Goal: Transaction & Acquisition: Purchase product/service

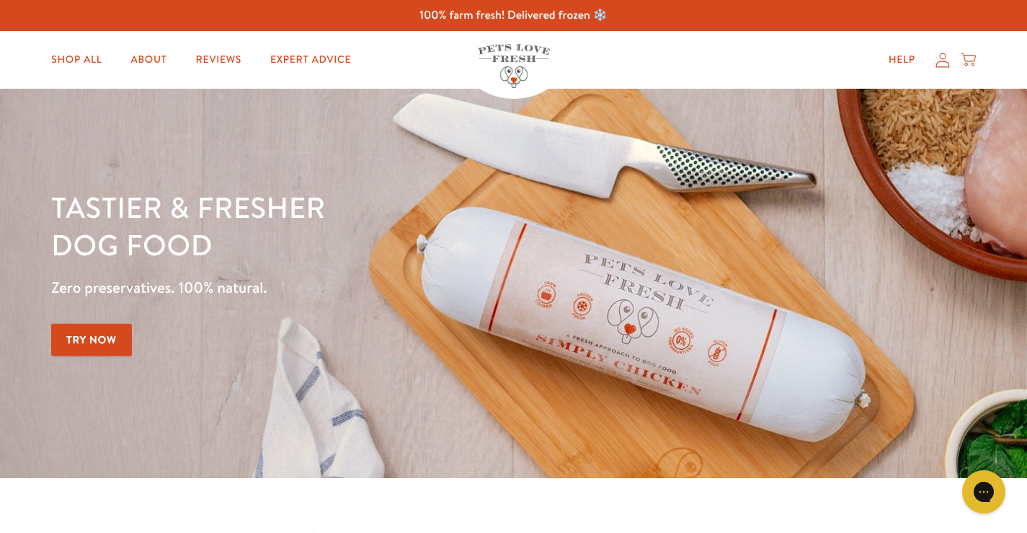
scroll to position [216, 0]
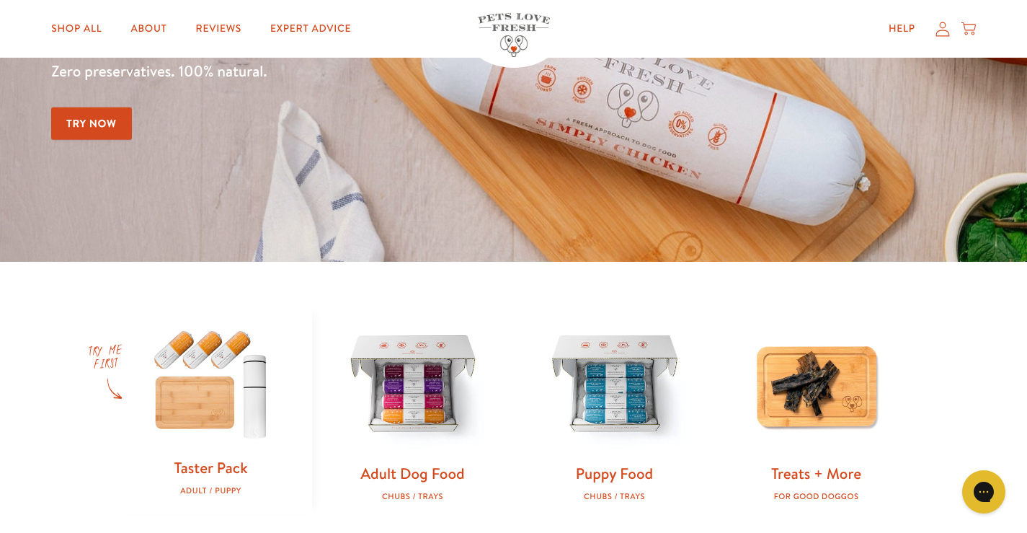
click at [78, 118] on link "Try Now" at bounding box center [91, 123] width 81 height 32
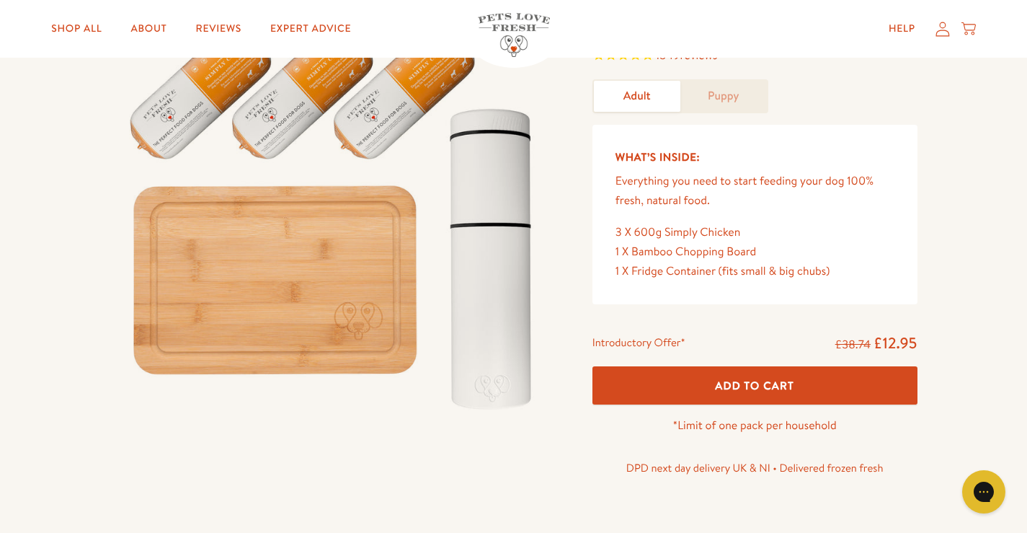
scroll to position [144, 0]
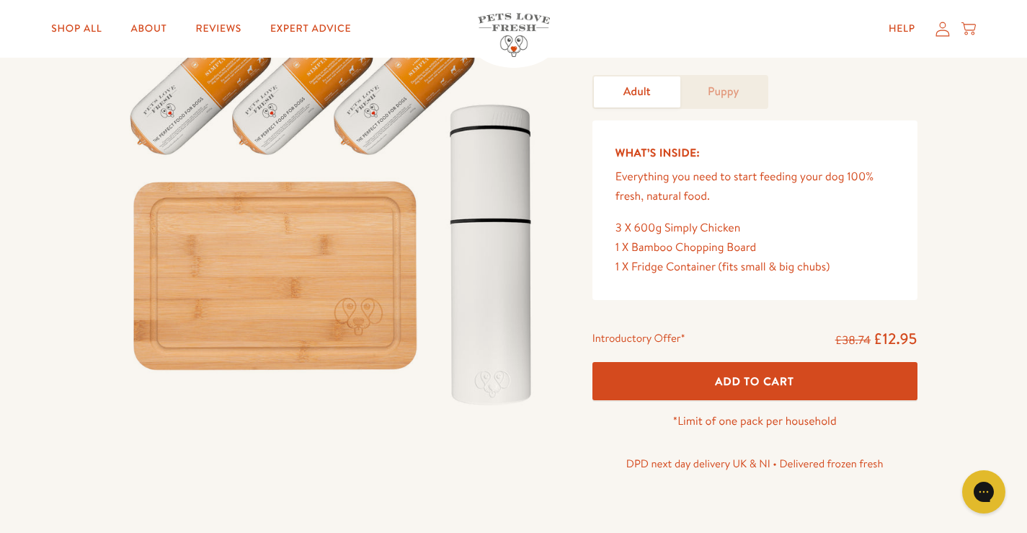
click at [725, 381] on span "Add To Cart" at bounding box center [754, 380] width 79 height 15
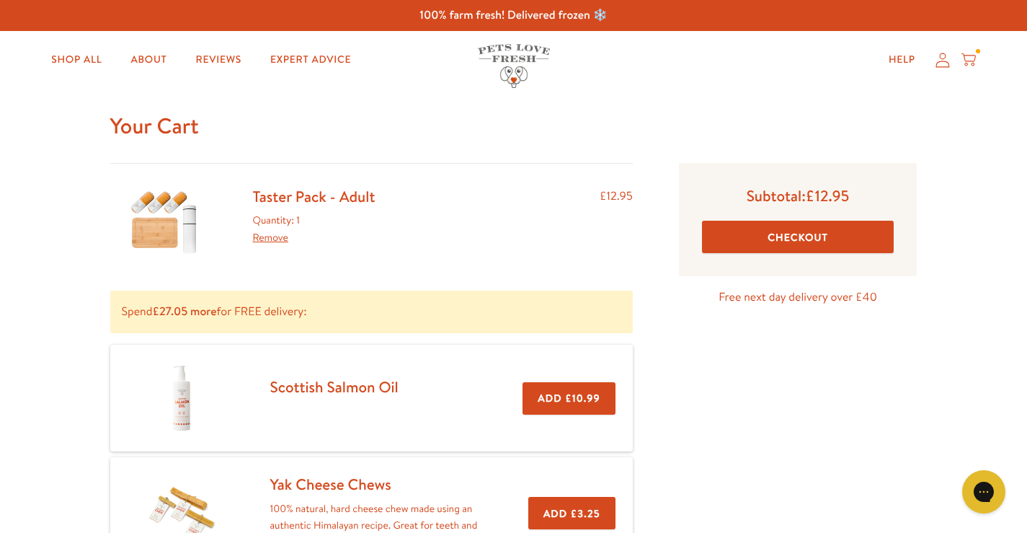
click at [781, 236] on button "Checkout" at bounding box center [798, 237] width 192 height 32
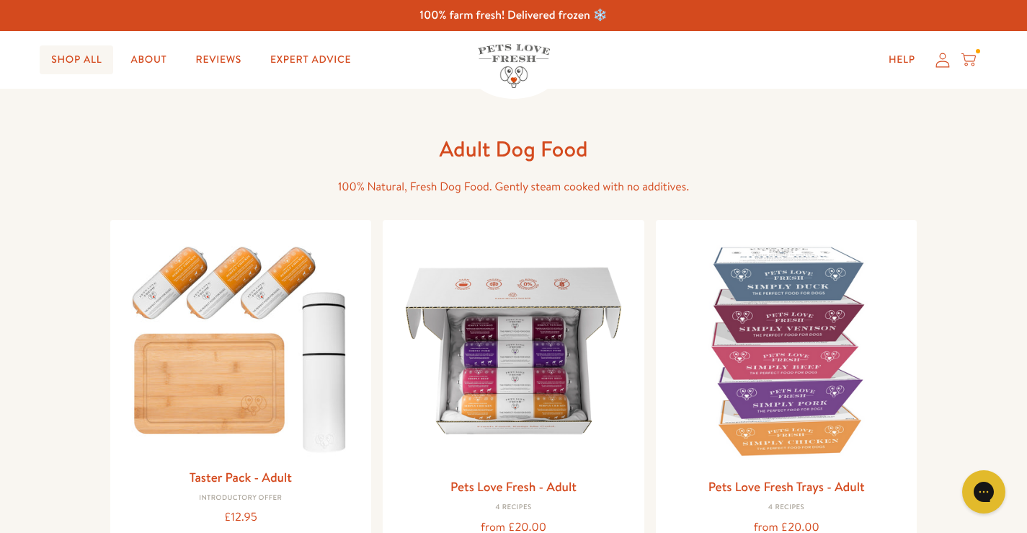
click at [85, 55] on link "Shop All" at bounding box center [77, 59] width 74 height 29
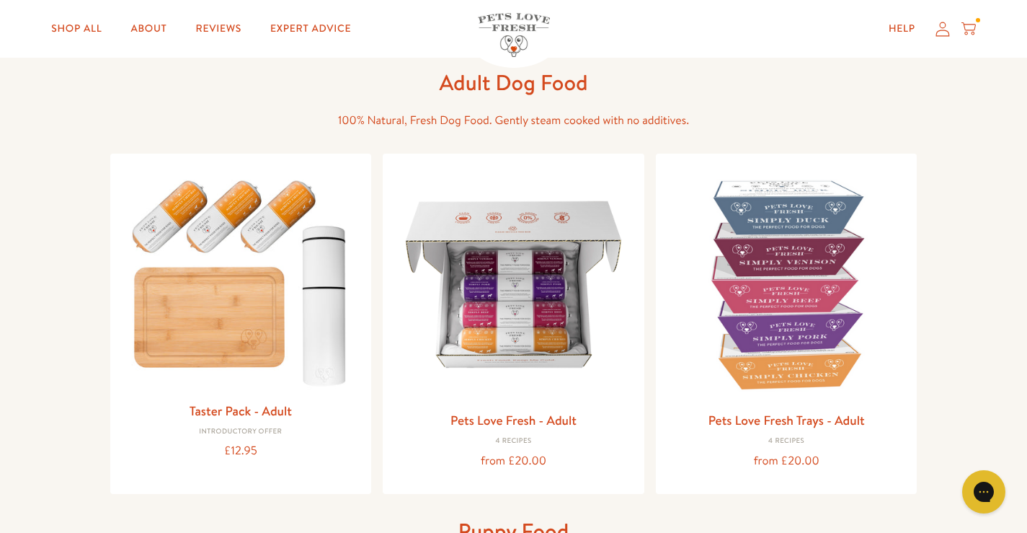
scroll to position [216, 0]
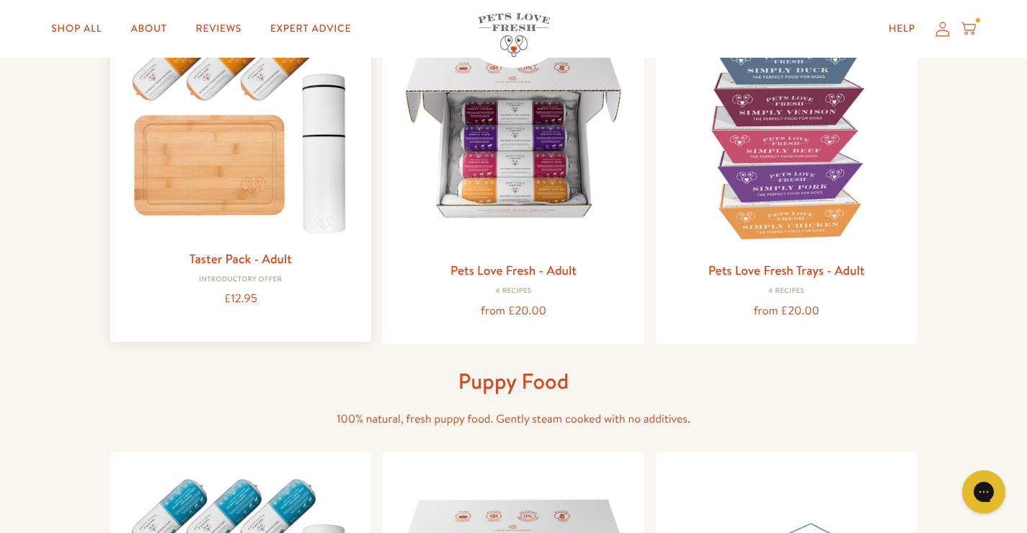
click at [226, 187] on img at bounding box center [241, 127] width 239 height 229
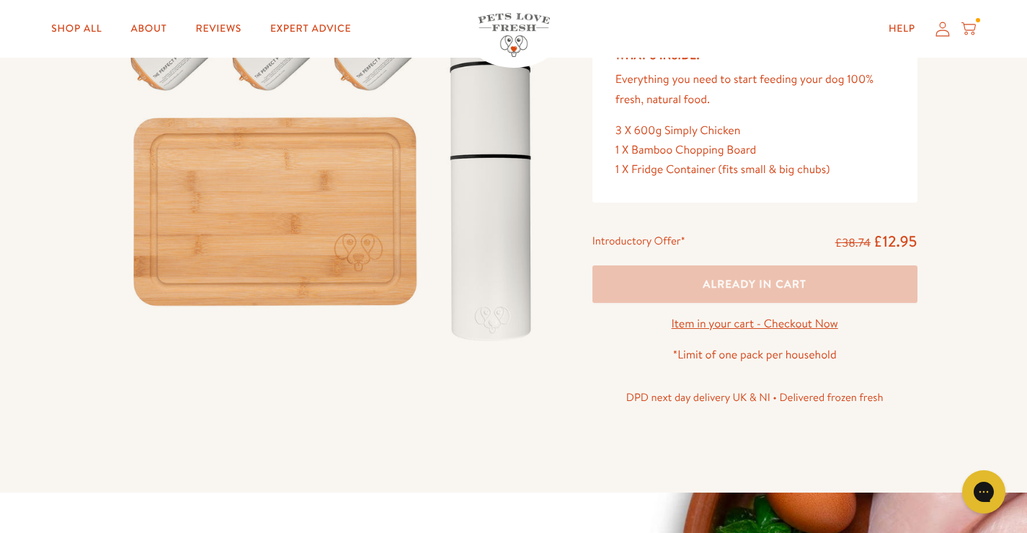
scroll to position [216, 0]
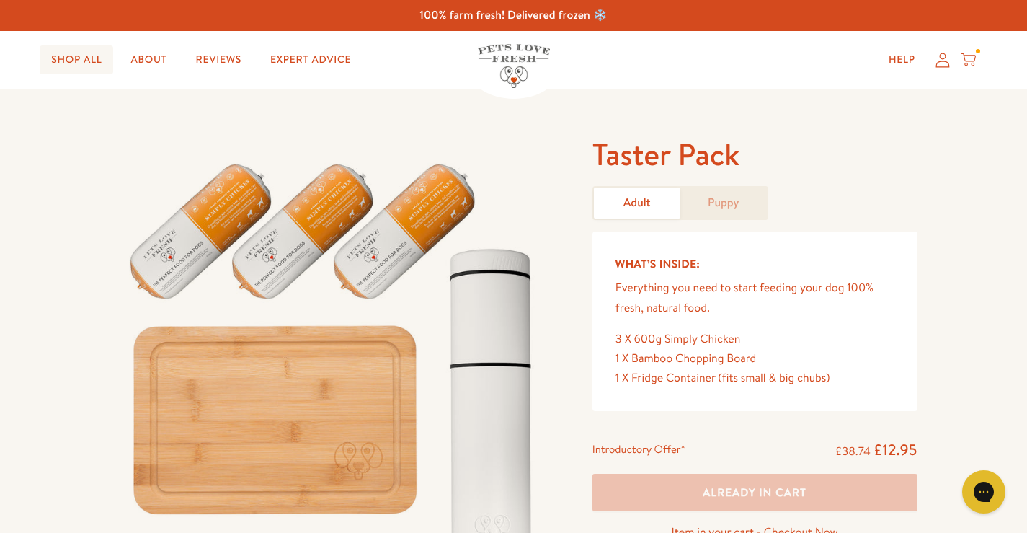
click at [95, 58] on link "Shop All" at bounding box center [77, 59] width 74 height 29
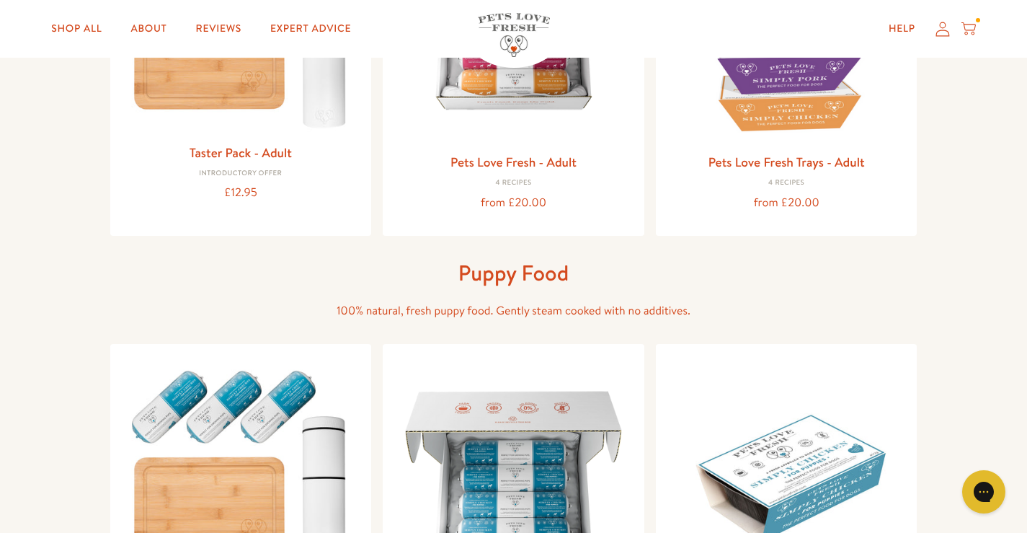
scroll to position [216, 0]
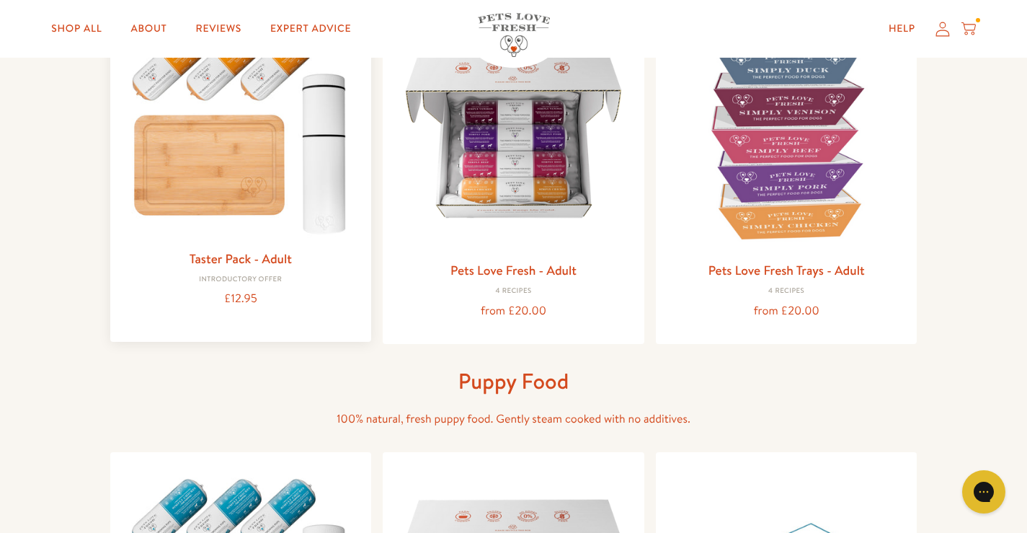
click at [234, 151] on img at bounding box center [241, 127] width 239 height 229
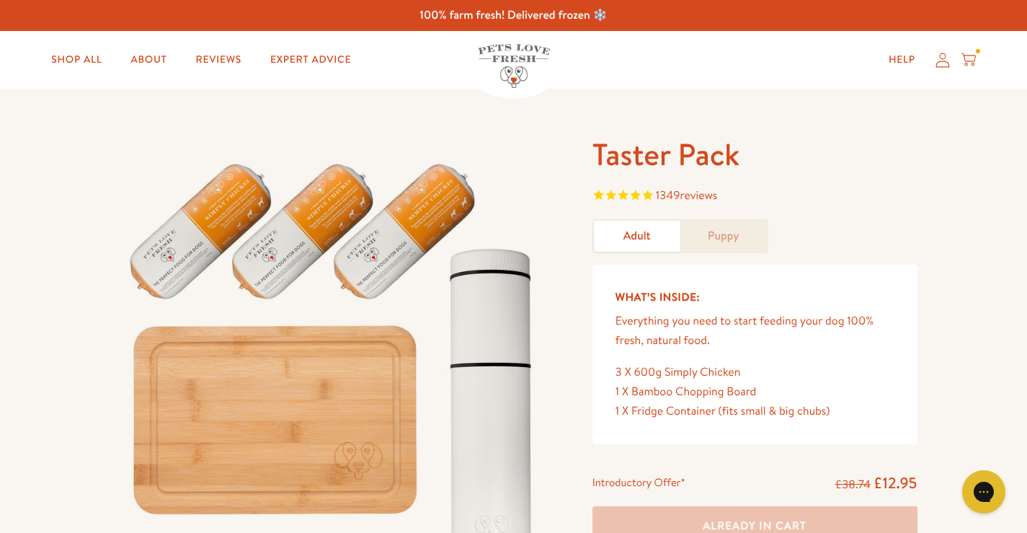
scroll to position [144, 0]
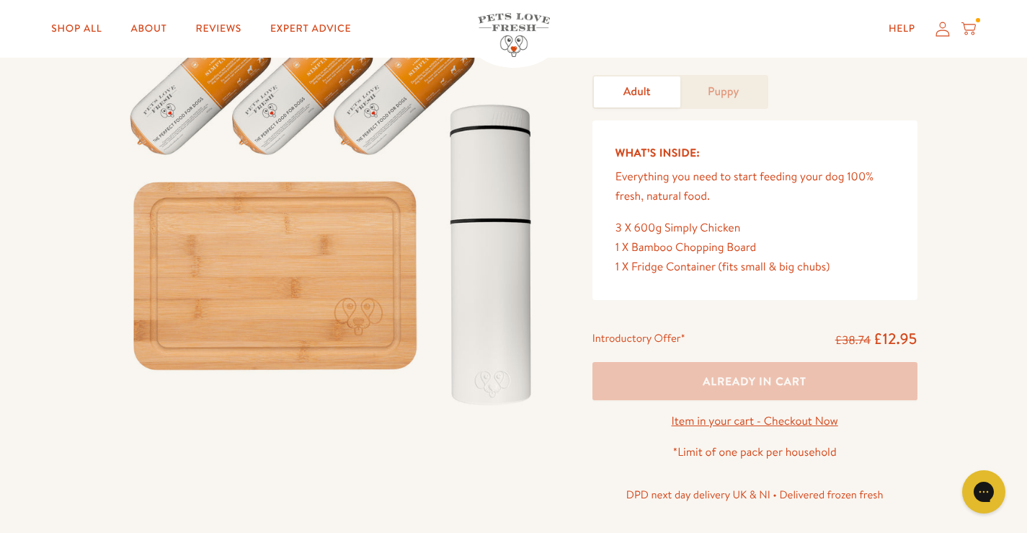
click at [970, 25] on icon at bounding box center [969, 29] width 14 height 16
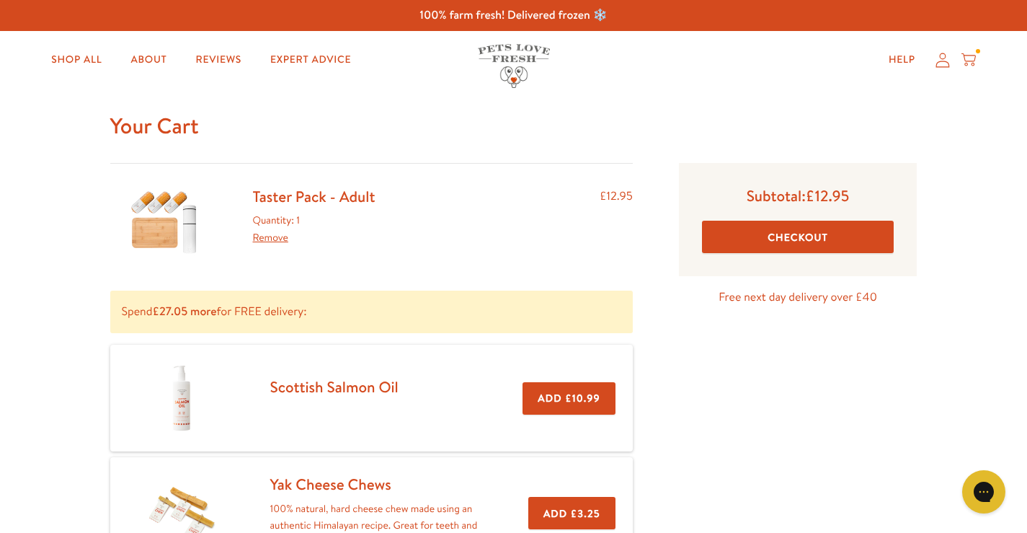
click at [270, 239] on link "Remove" at bounding box center [270, 237] width 35 height 14
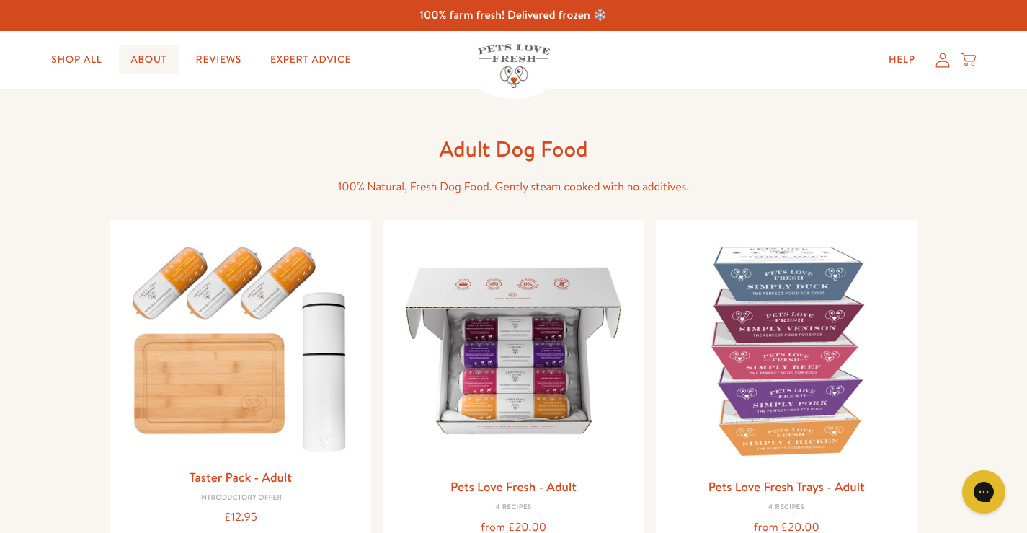
click at [142, 54] on link "About" at bounding box center [148, 59] width 59 height 29
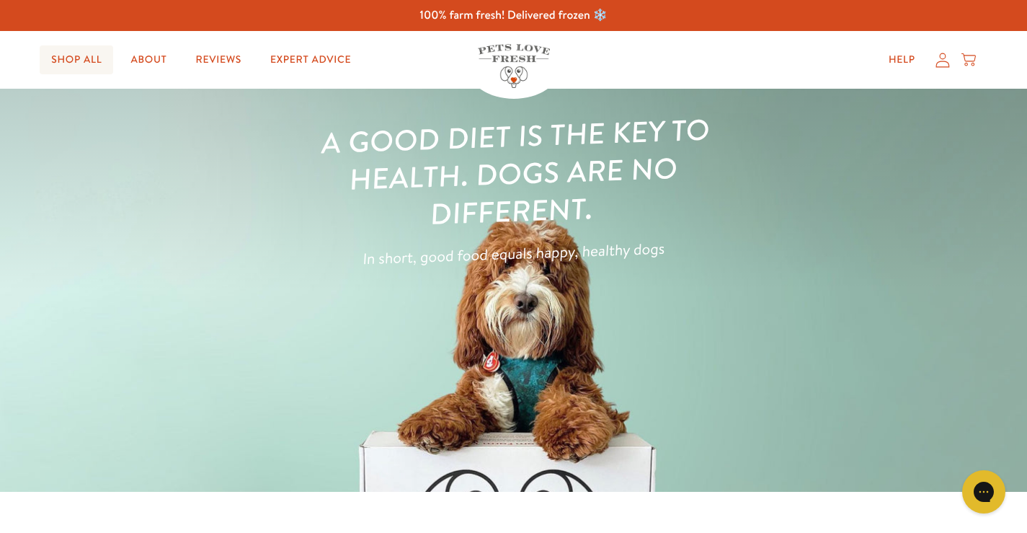
click at [89, 63] on link "Shop All" at bounding box center [77, 59] width 74 height 29
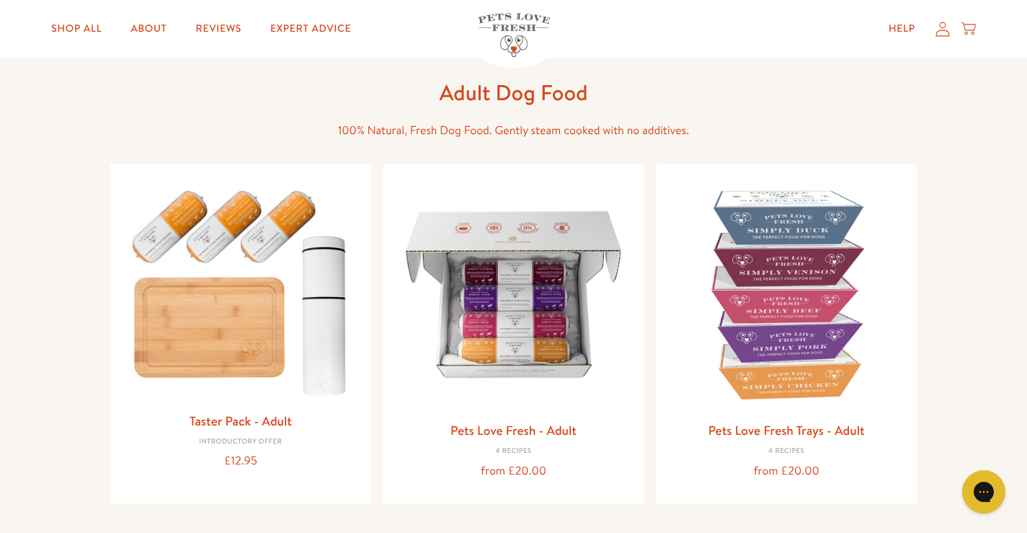
scroll to position [72, 0]
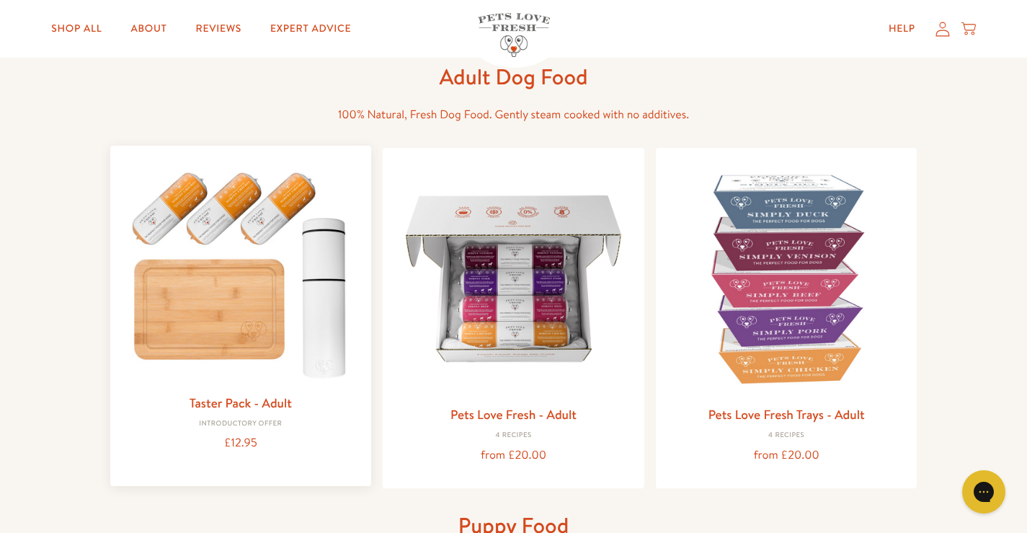
click at [220, 404] on link "Taster Pack - Adult" at bounding box center [241, 403] width 102 height 18
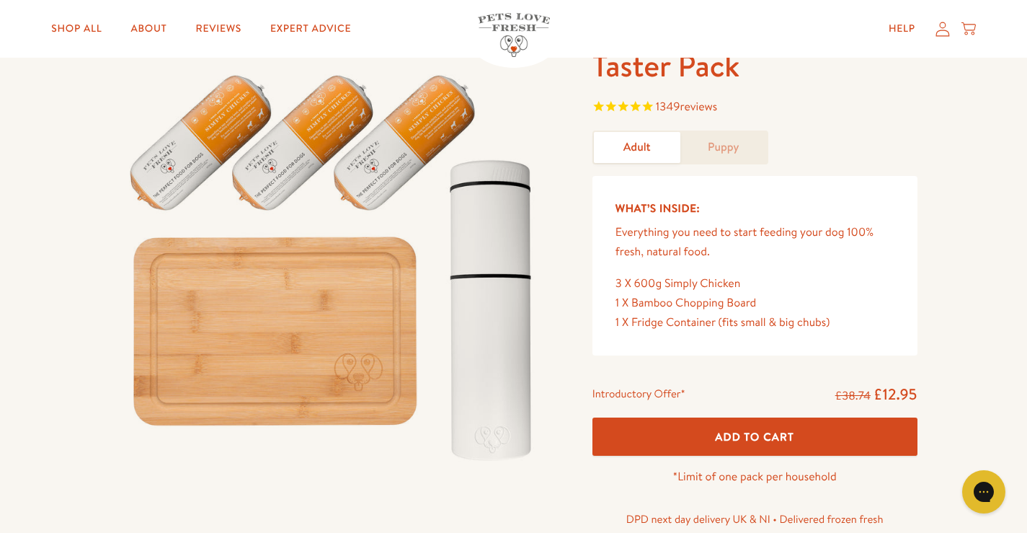
scroll to position [144, 0]
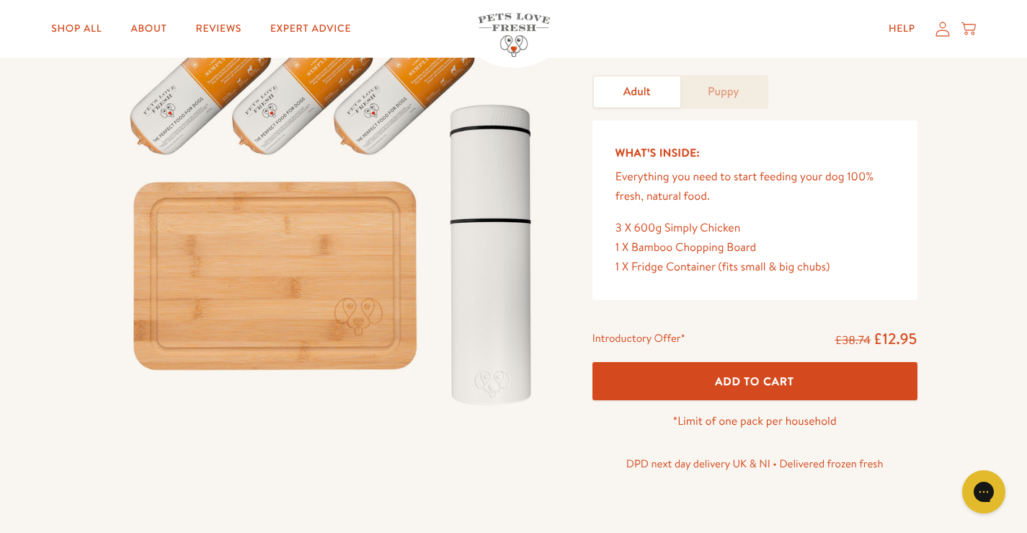
click at [743, 384] on span "Add To Cart" at bounding box center [754, 380] width 79 height 15
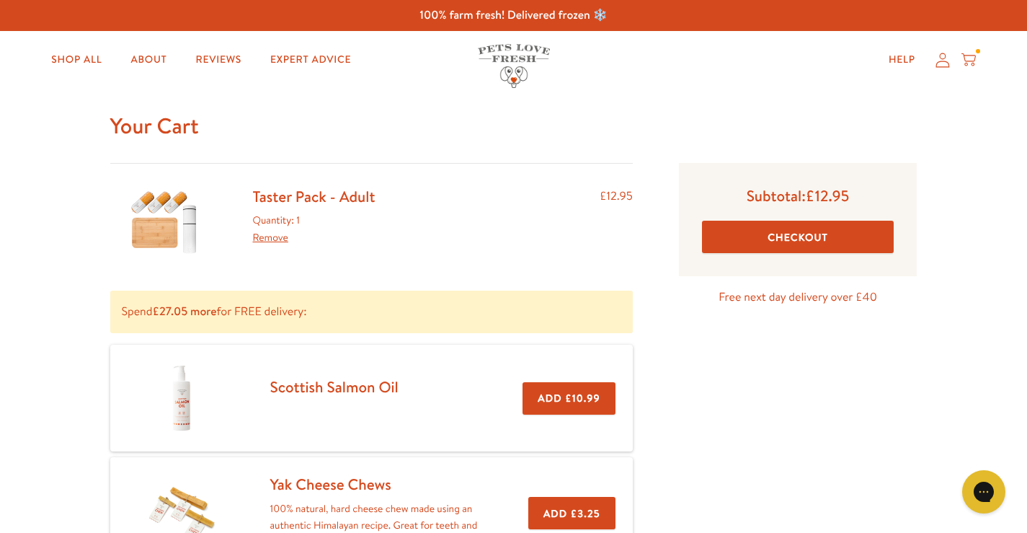
click at [761, 229] on button "Checkout" at bounding box center [798, 237] width 192 height 32
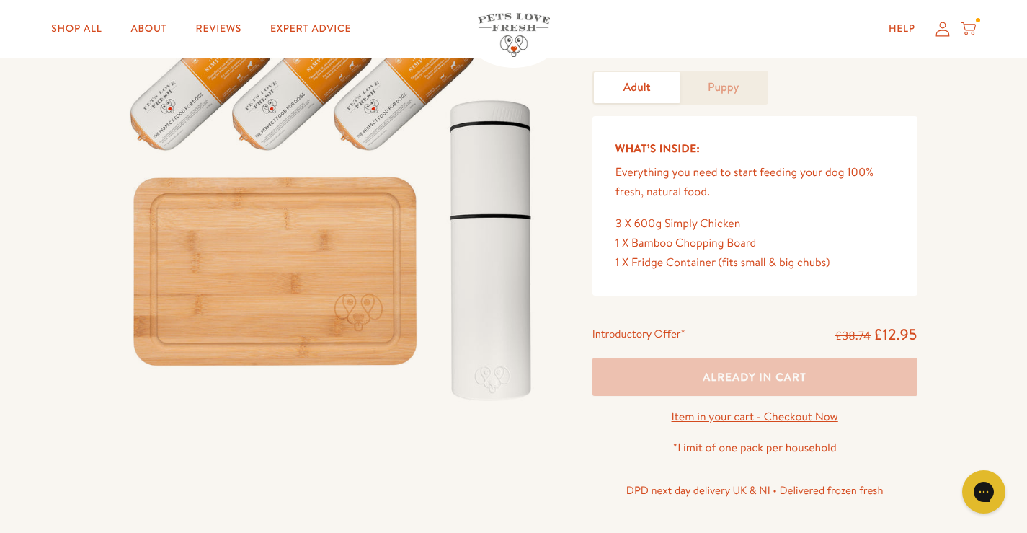
scroll to position [144, 0]
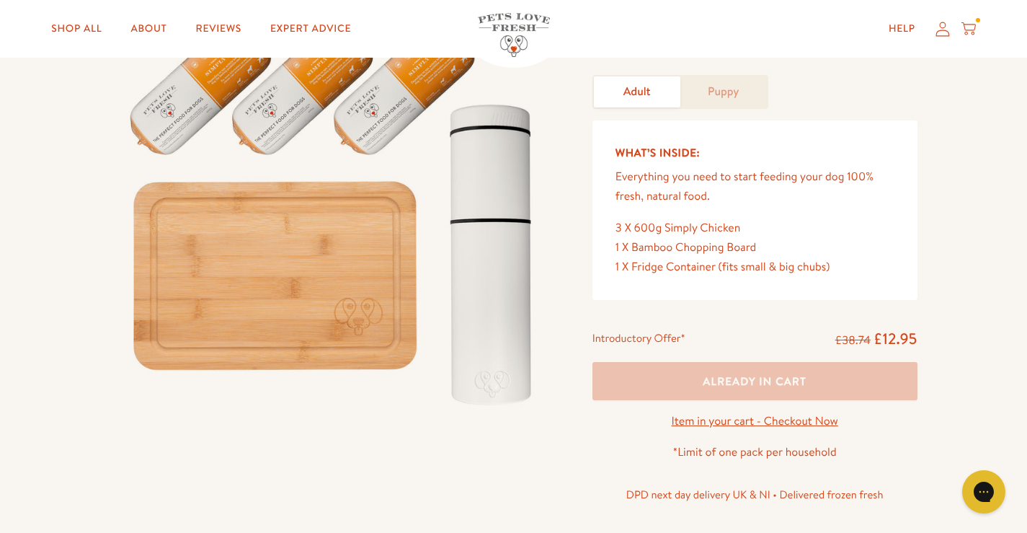
click at [970, 27] on icon at bounding box center [969, 29] width 14 height 16
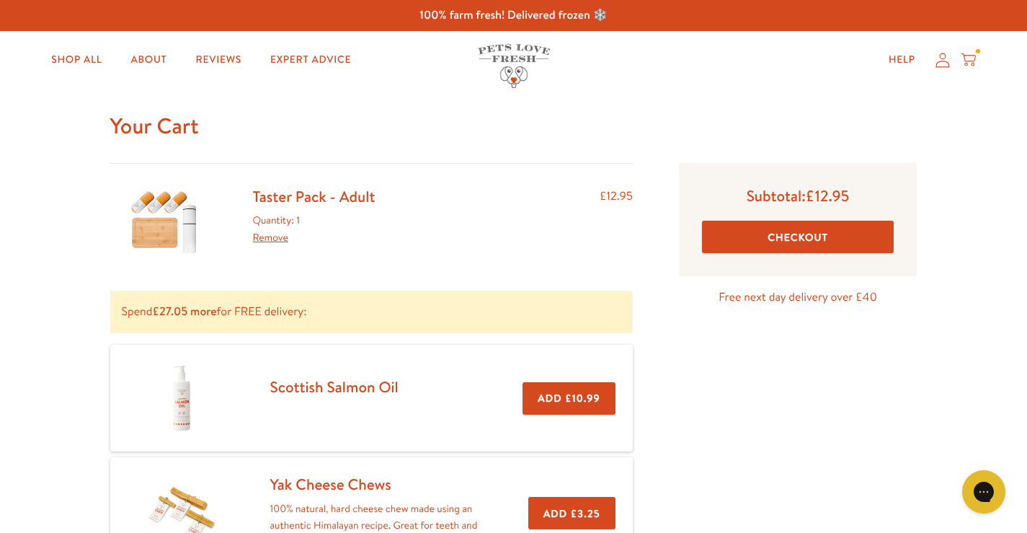
click at [788, 238] on button "Checkout" at bounding box center [798, 237] width 192 height 32
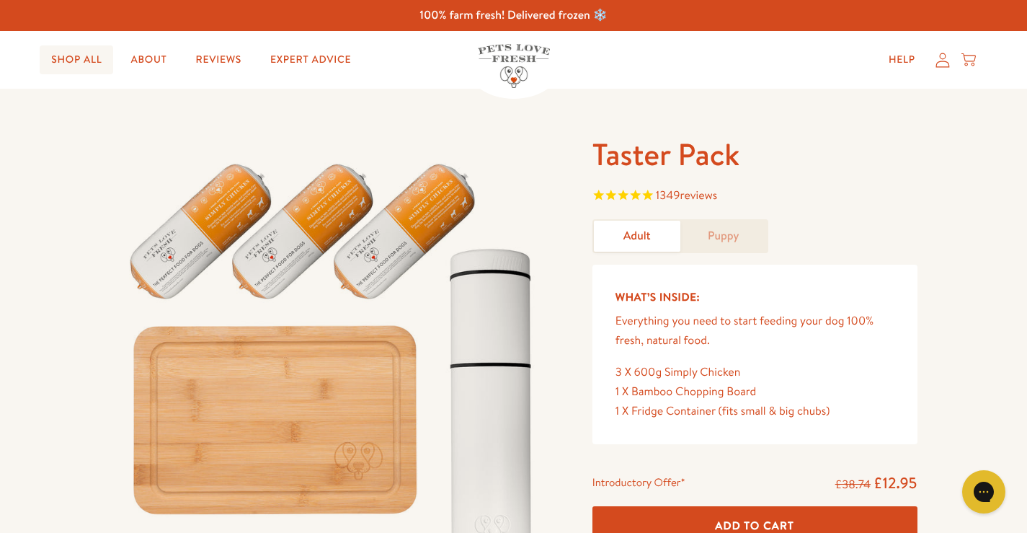
click at [89, 65] on link "Shop All" at bounding box center [77, 59] width 74 height 29
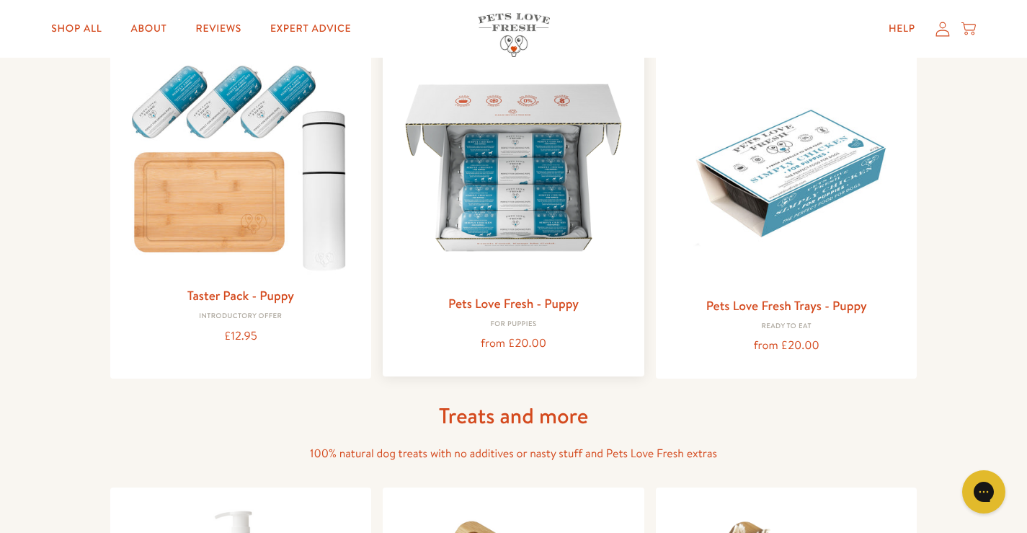
scroll to position [505, 0]
